Goal: Check status: Check status

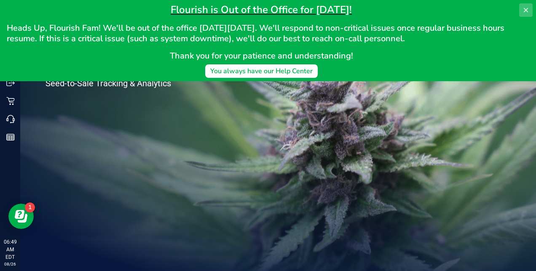
click at [528, 9] on icon at bounding box center [525, 10] width 7 height 7
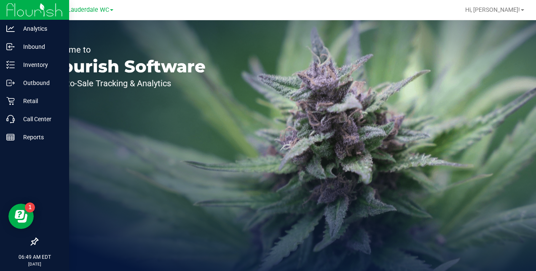
click at [33, 243] on icon at bounding box center [35, 242] width 8 height 8
click at [30, 243] on input "checkbox" at bounding box center [30, 243] width 0 height 0
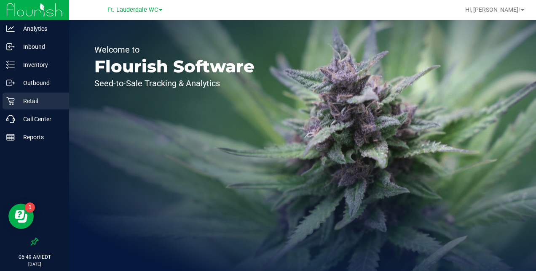
click at [37, 97] on p "Retail" at bounding box center [40, 101] width 51 height 10
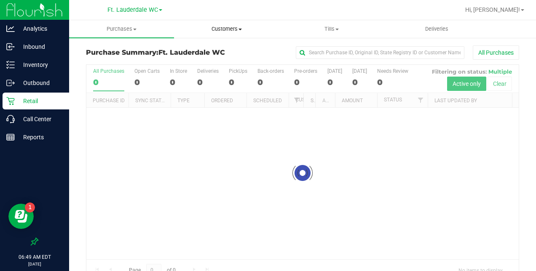
click at [229, 28] on span "Customers" at bounding box center [226, 29] width 104 height 8
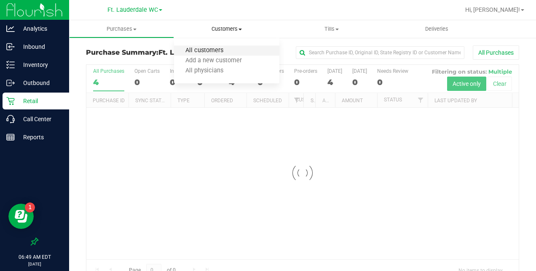
click at [209, 51] on span "All customers" at bounding box center [204, 50] width 61 height 7
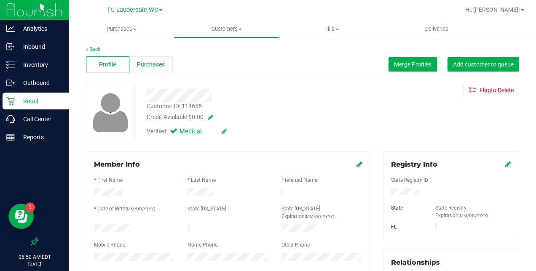
click at [132, 59] on div "Purchases" at bounding box center [150, 64] width 43 height 16
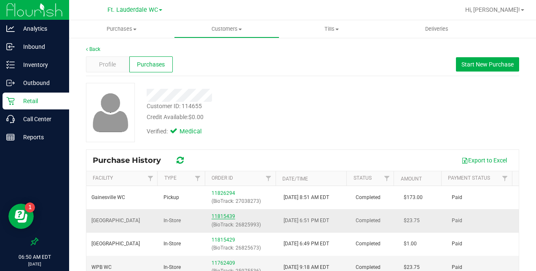
click at [222, 215] on link "11815439" at bounding box center [223, 217] width 24 height 6
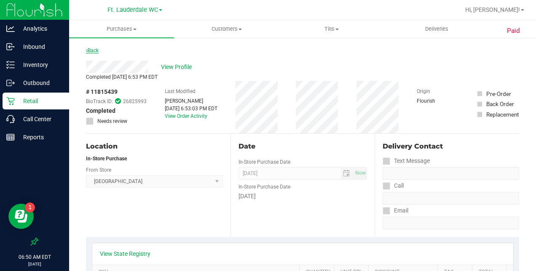
click at [91, 49] on link "Back" at bounding box center [92, 51] width 13 height 6
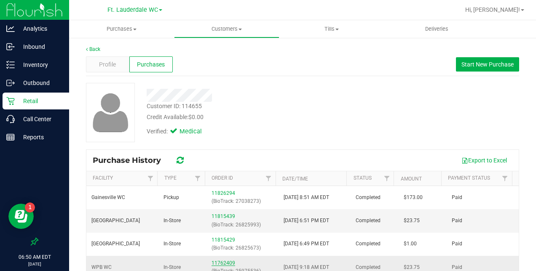
click at [221, 262] on link "11762409" at bounding box center [223, 263] width 24 height 6
